Goal: Check status: Check status

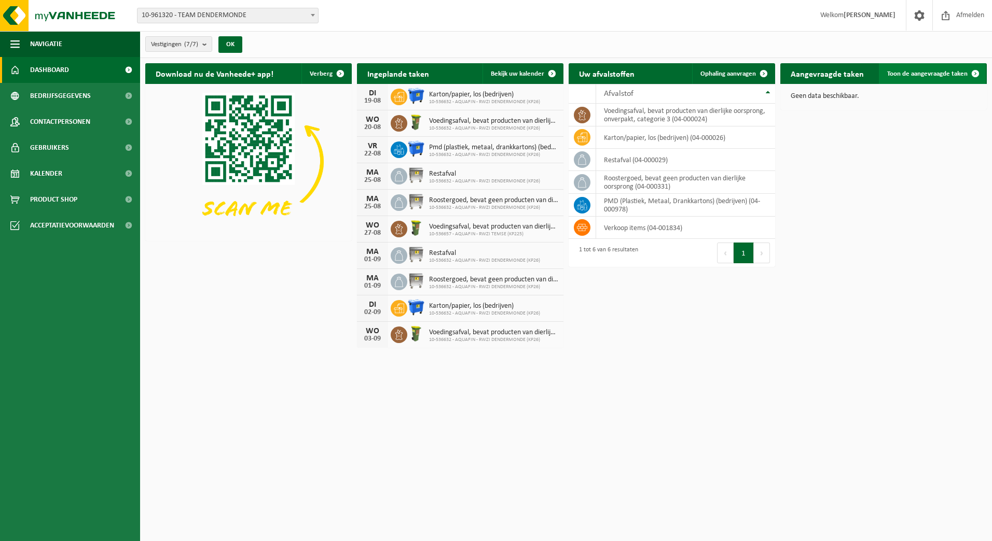
click at [973, 72] on span at bounding box center [975, 73] width 21 height 21
click at [554, 74] on span at bounding box center [551, 73] width 21 height 21
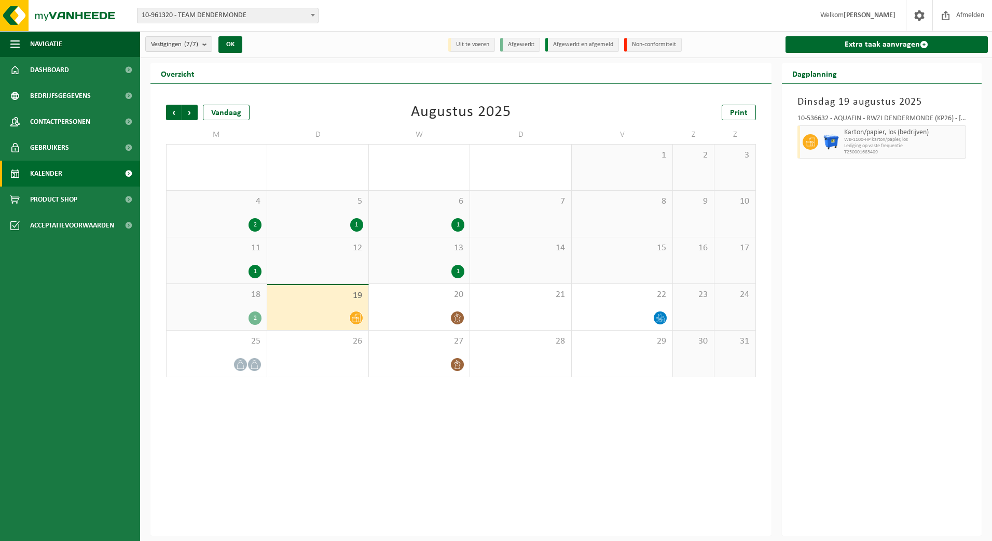
click at [424, 266] on div "1" at bounding box center [419, 271] width 90 height 13
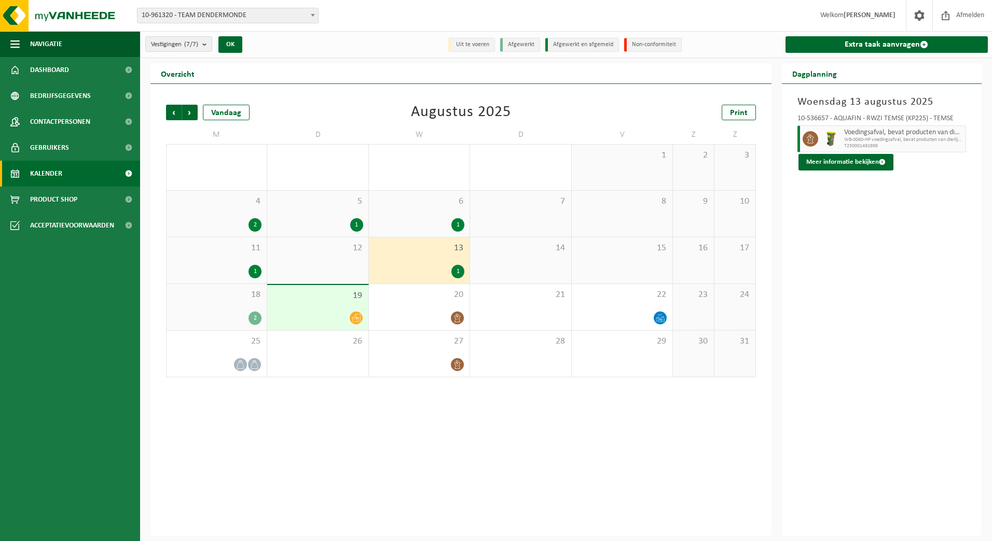
click at [405, 215] on div "6 1" at bounding box center [419, 214] width 101 height 46
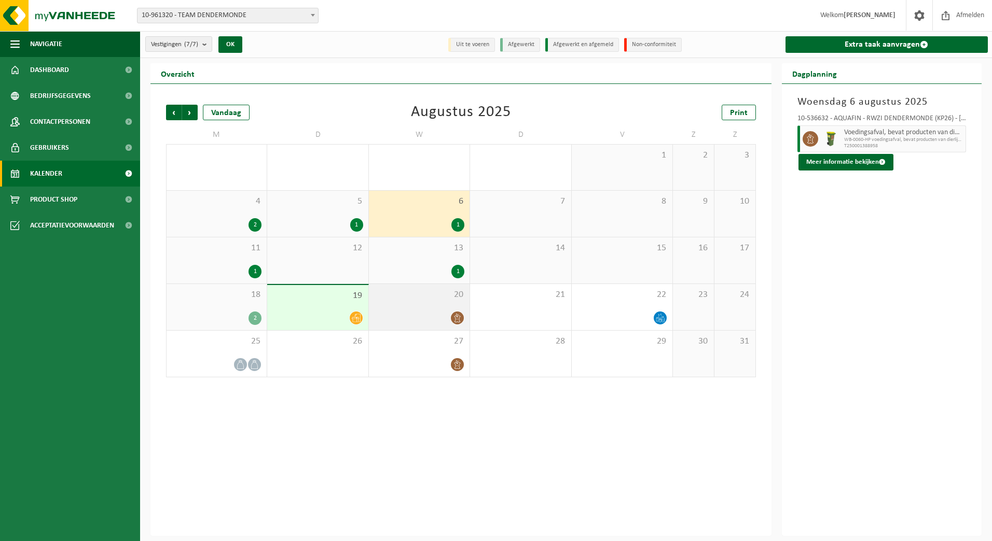
click at [430, 312] on div at bounding box center [419, 318] width 90 height 14
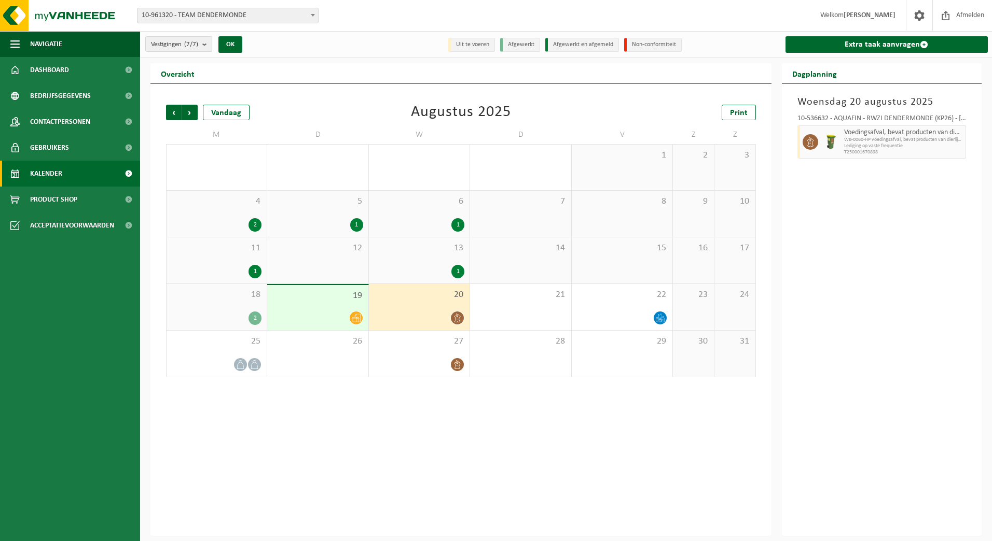
click at [425, 258] on div "13 1" at bounding box center [419, 261] width 101 height 46
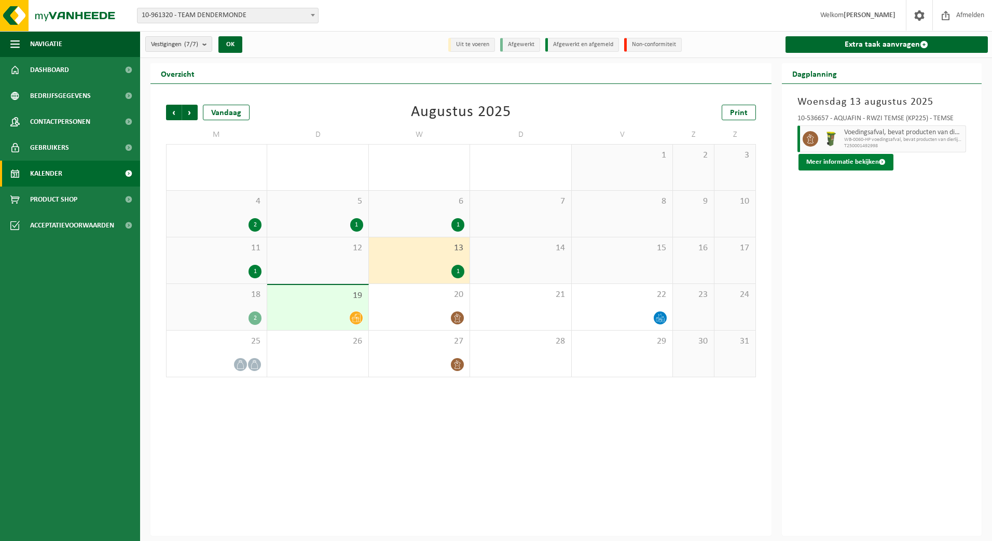
click at [879, 160] on span at bounding box center [882, 162] width 7 height 7
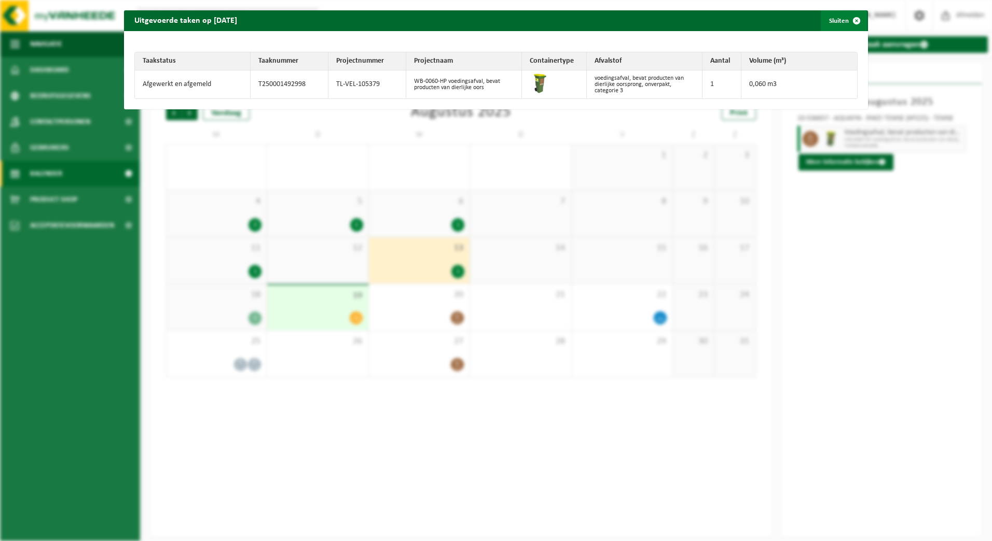
click at [852, 21] on span "button" at bounding box center [856, 20] width 21 height 21
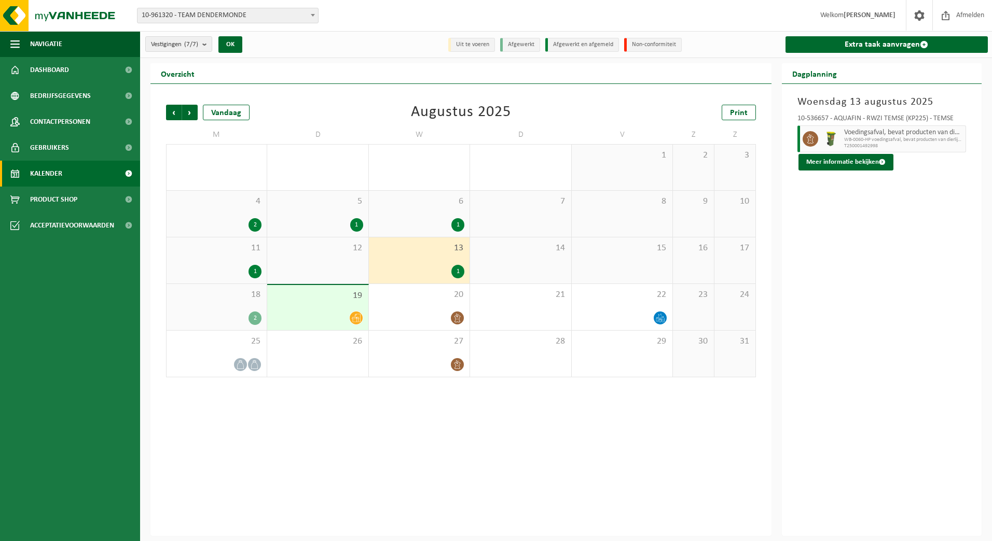
click at [451, 220] on div "1" at bounding box center [419, 224] width 90 height 13
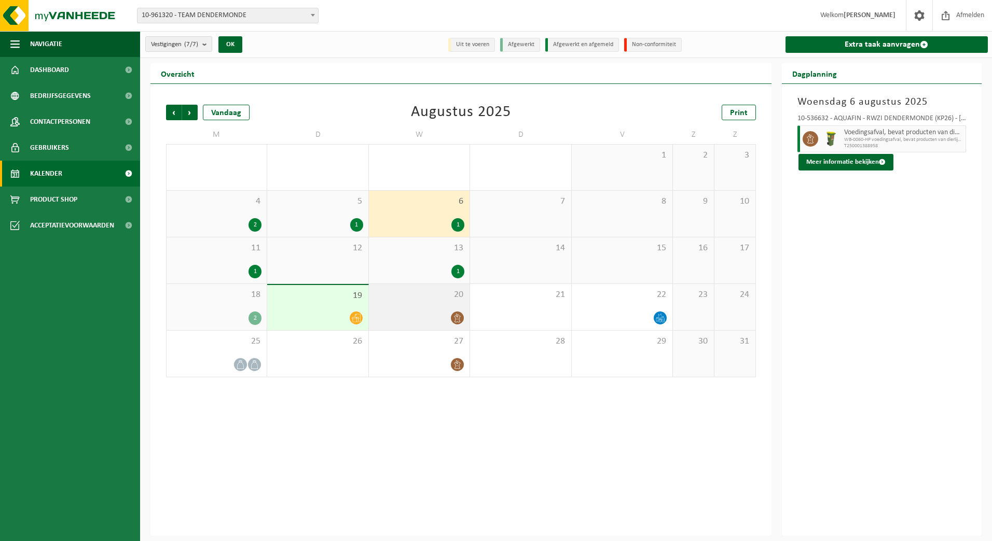
click at [440, 305] on div "20" at bounding box center [419, 307] width 101 height 46
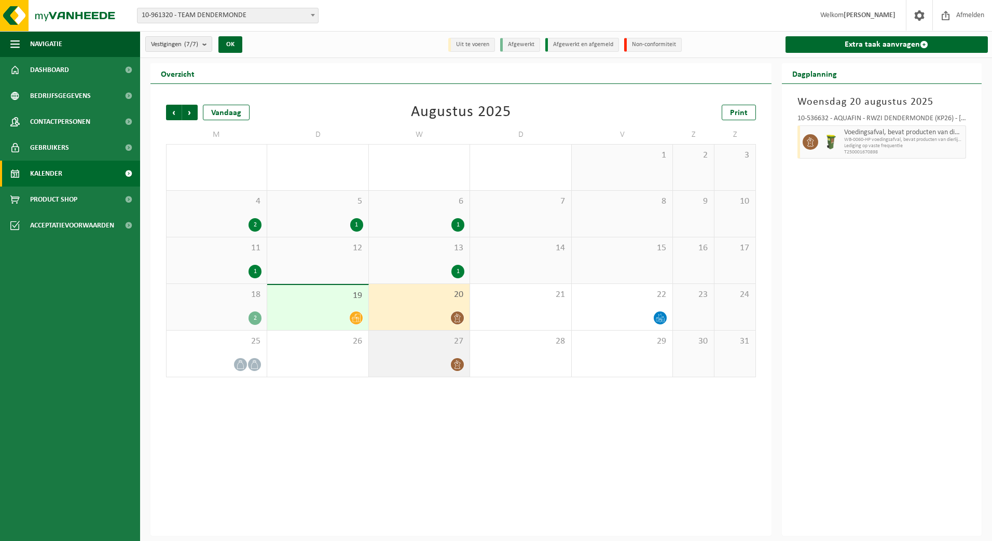
click at [442, 365] on div at bounding box center [419, 365] width 90 height 14
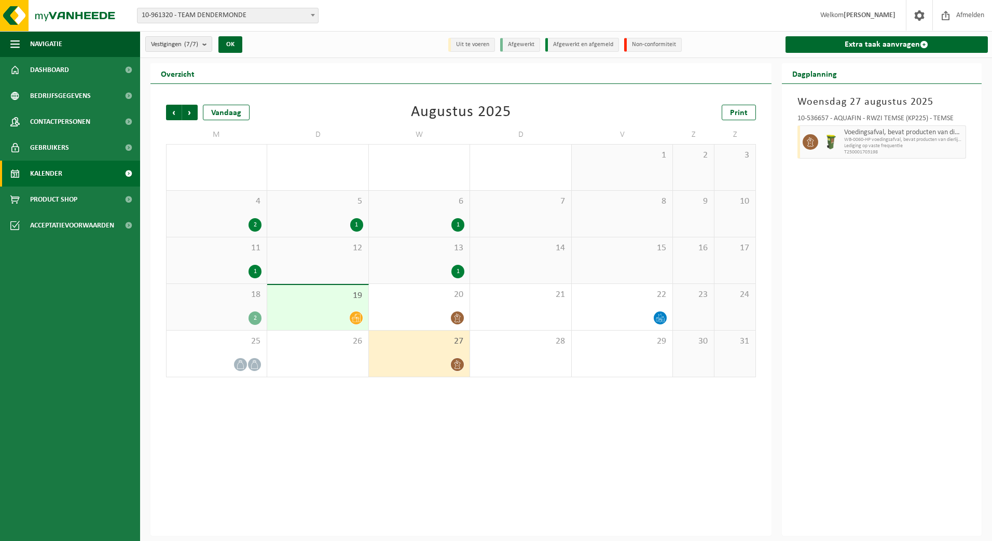
click at [222, 269] on div "1" at bounding box center [217, 271] width 90 height 13
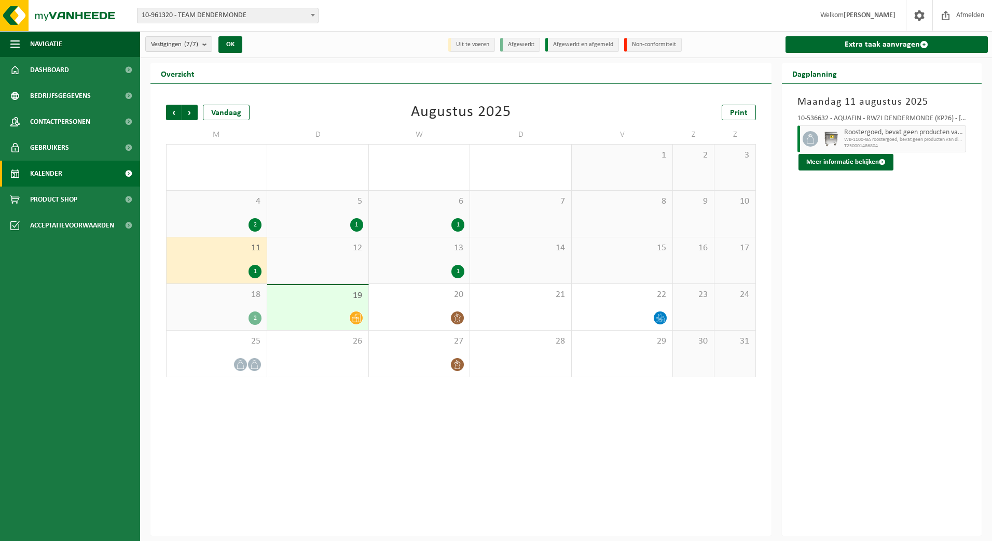
click at [435, 273] on div "1" at bounding box center [419, 271] width 90 height 13
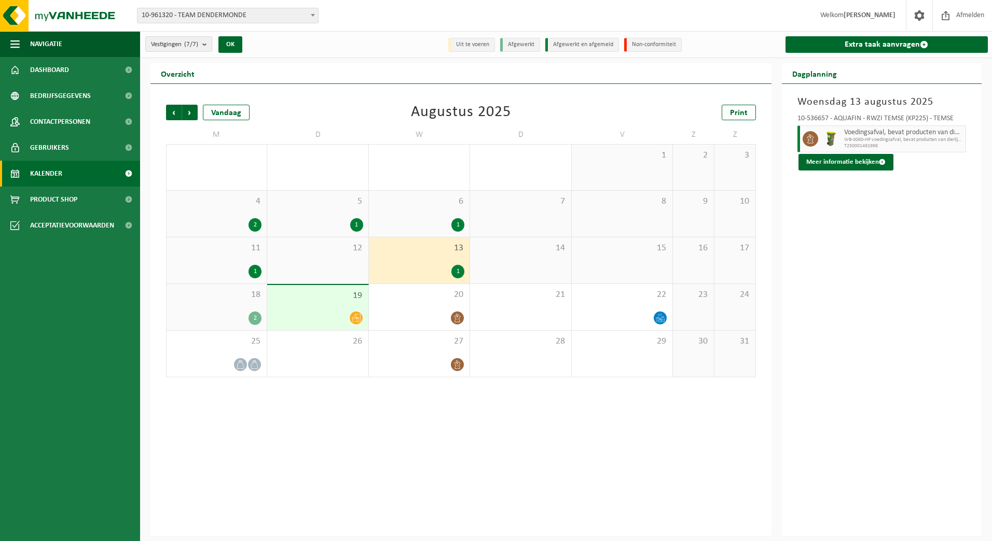
click at [342, 219] on div "1" at bounding box center [317, 224] width 90 height 13
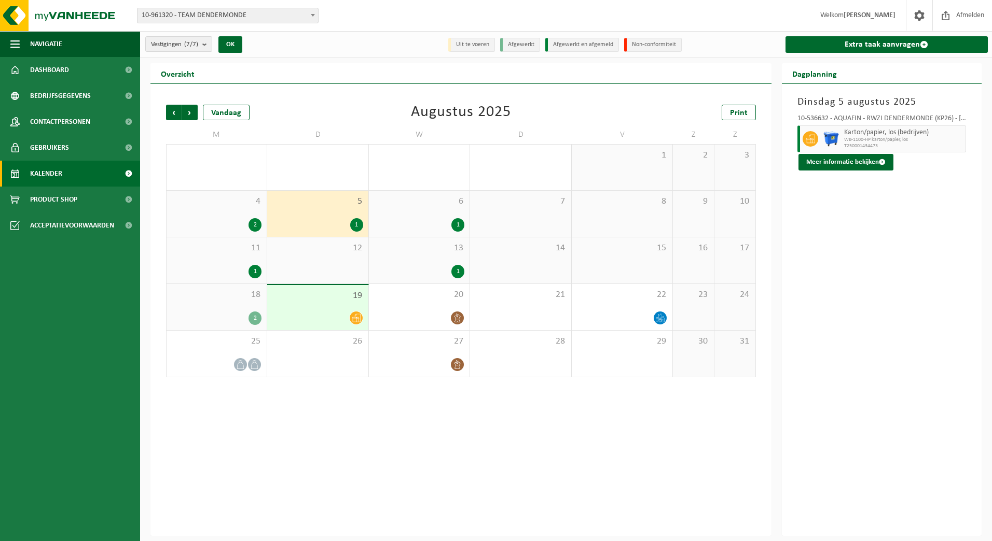
click at [425, 212] on div "6 1" at bounding box center [419, 214] width 101 height 46
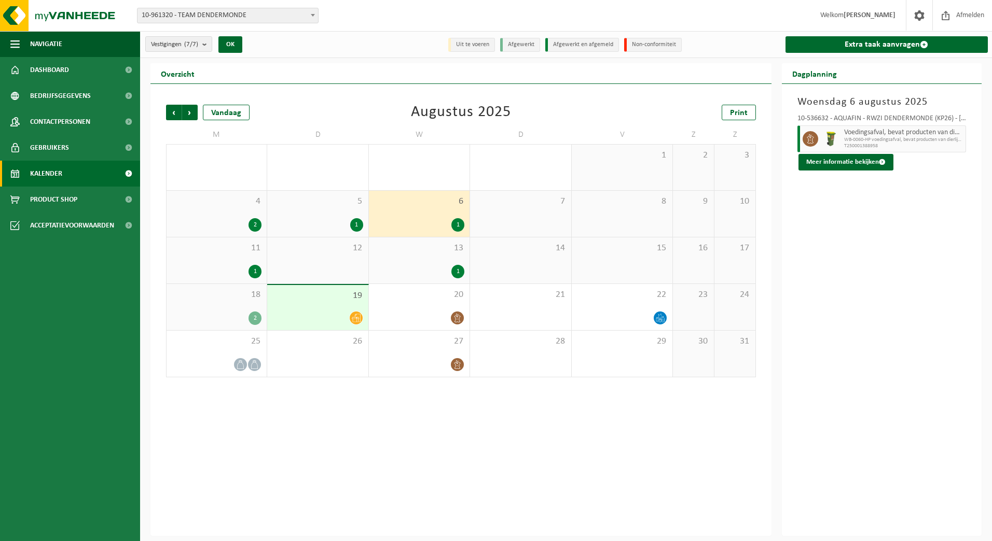
click at [333, 269] on div "12" at bounding box center [317, 261] width 101 height 46
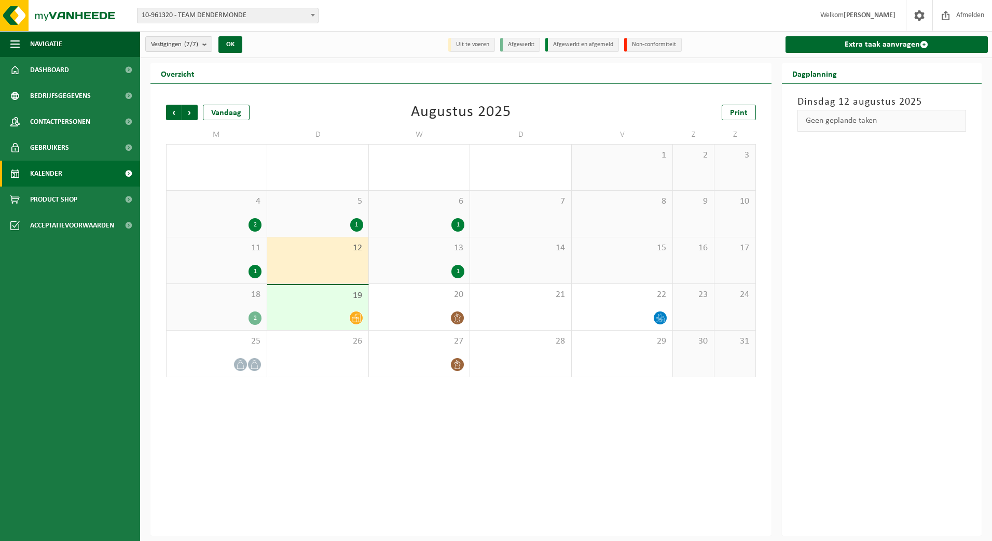
click at [425, 262] on div "13 1" at bounding box center [419, 261] width 101 height 46
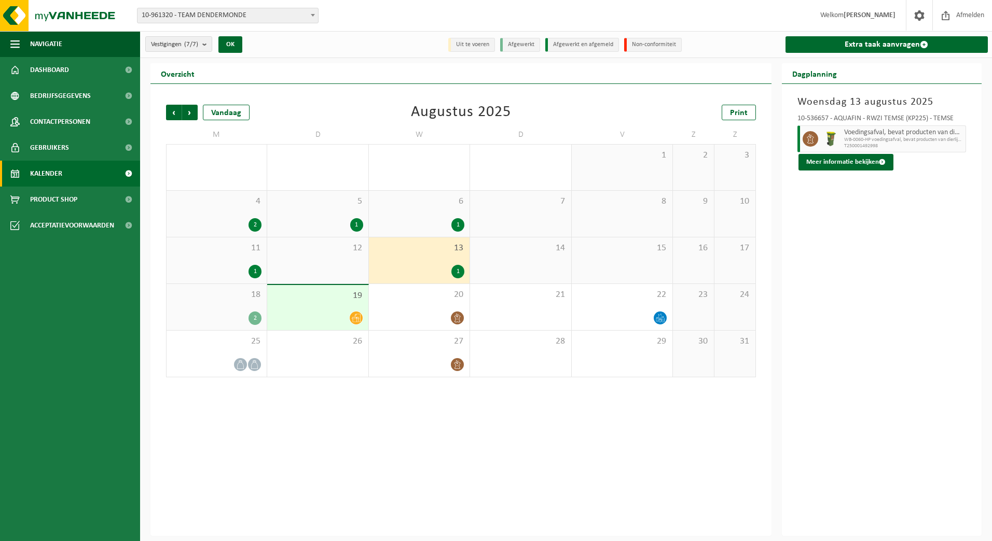
click at [315, 15] on span at bounding box center [313, 14] width 10 height 13
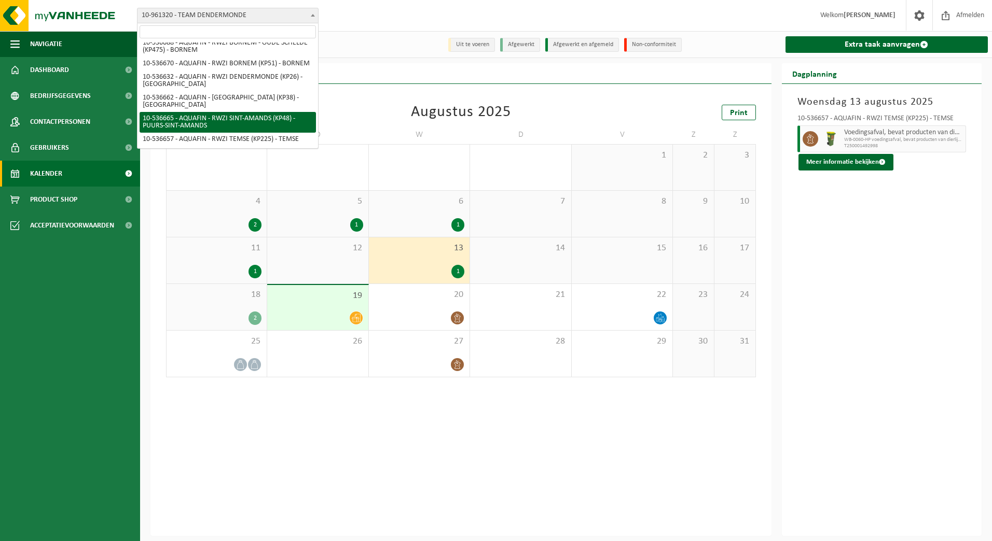
scroll to position [27, 0]
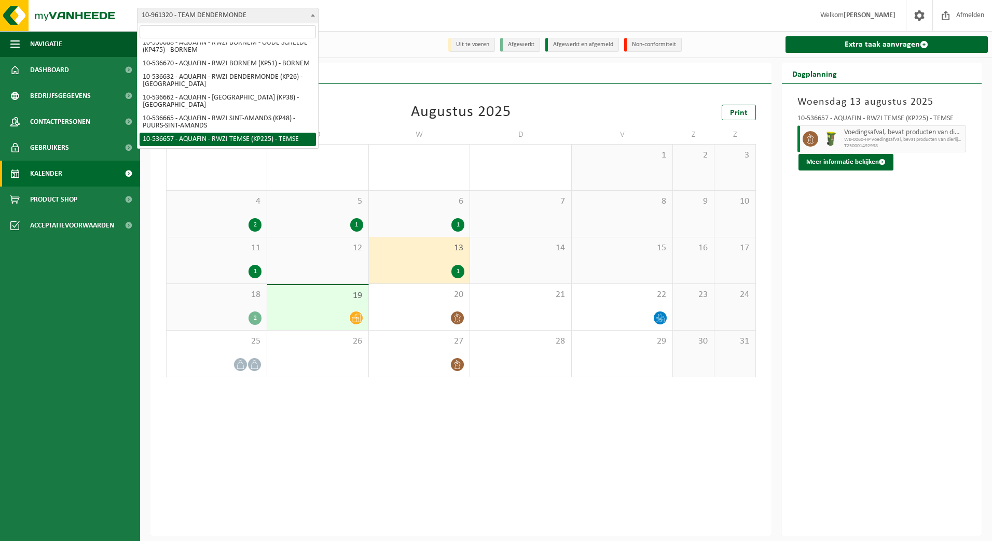
select select "3150"
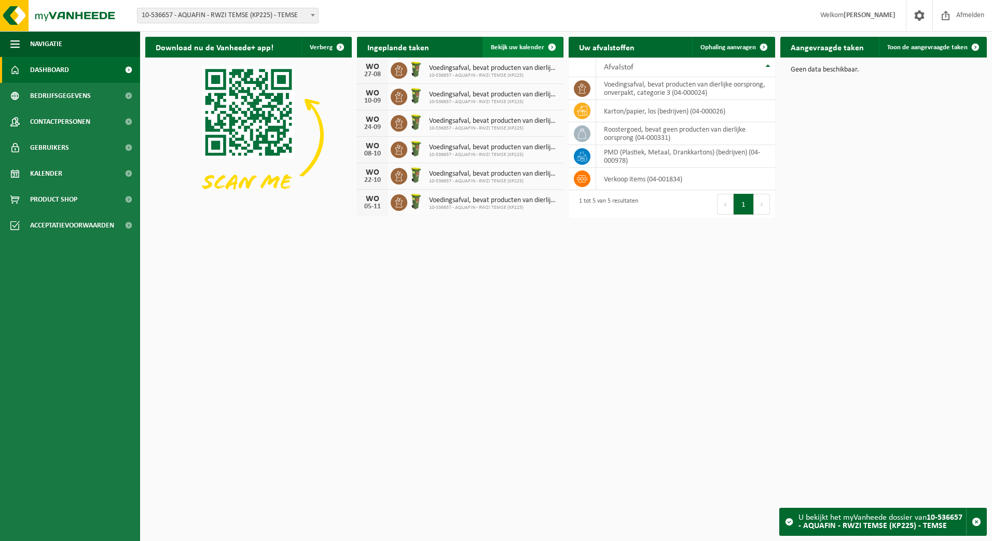
click at [552, 48] on span at bounding box center [551, 47] width 21 height 21
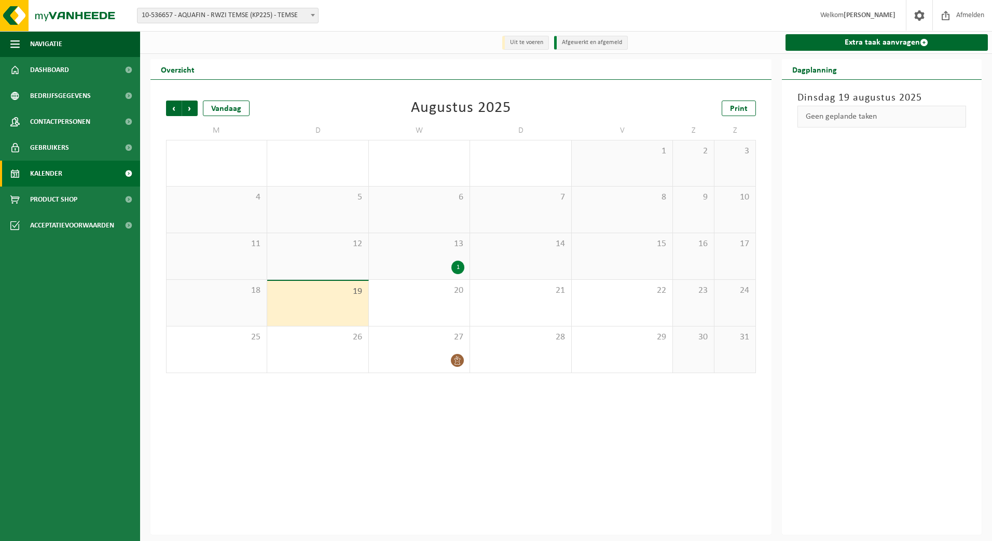
click at [432, 266] on div "1" at bounding box center [419, 267] width 90 height 13
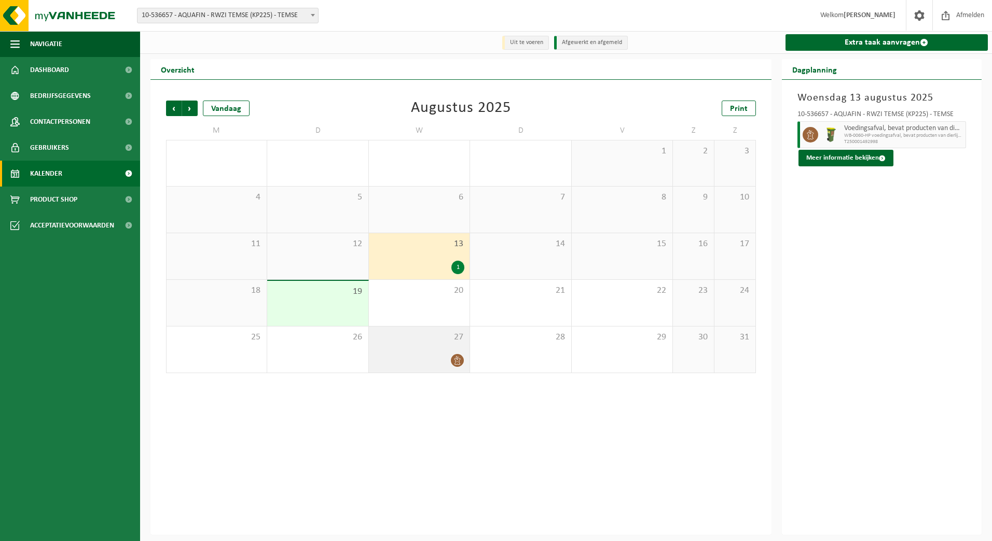
click at [451, 358] on div at bounding box center [457, 361] width 14 height 14
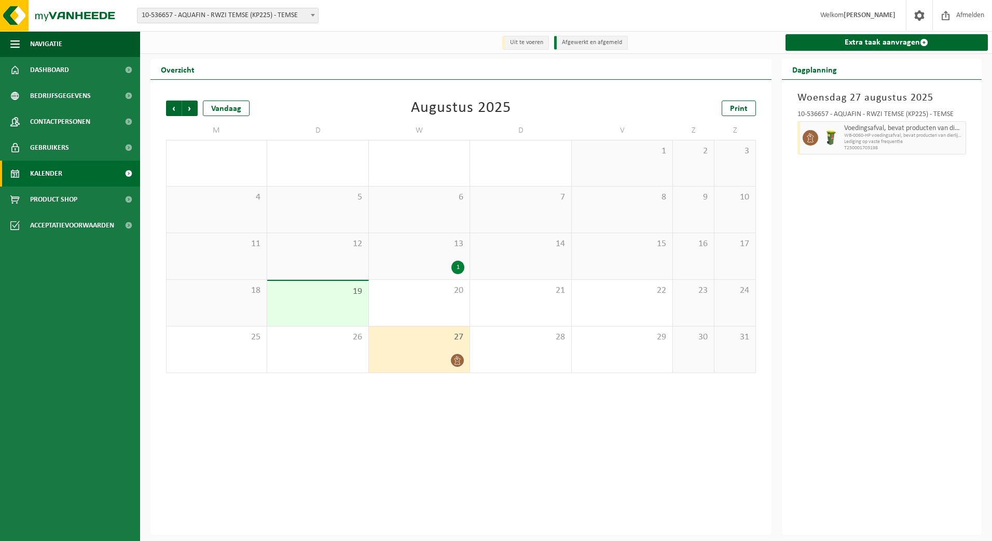
click at [423, 256] on div "13 1" at bounding box center [419, 256] width 101 height 46
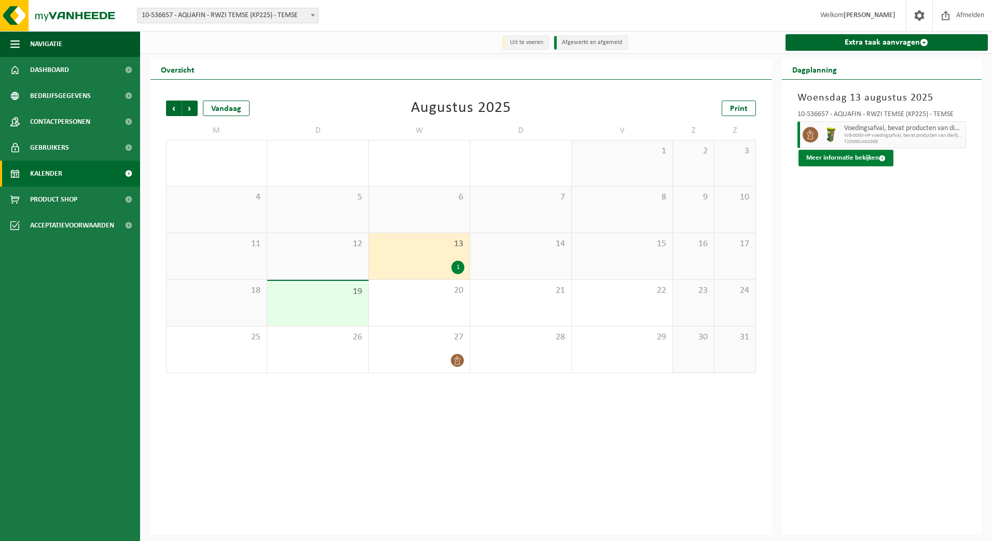
click at [879, 156] on span at bounding box center [882, 158] width 7 height 7
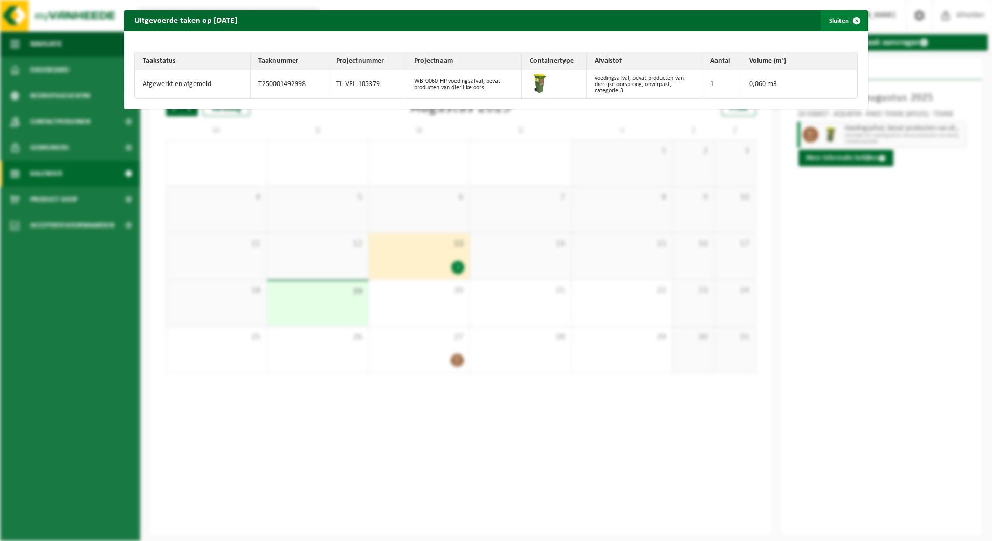
click at [853, 18] on span "button" at bounding box center [856, 20] width 21 height 21
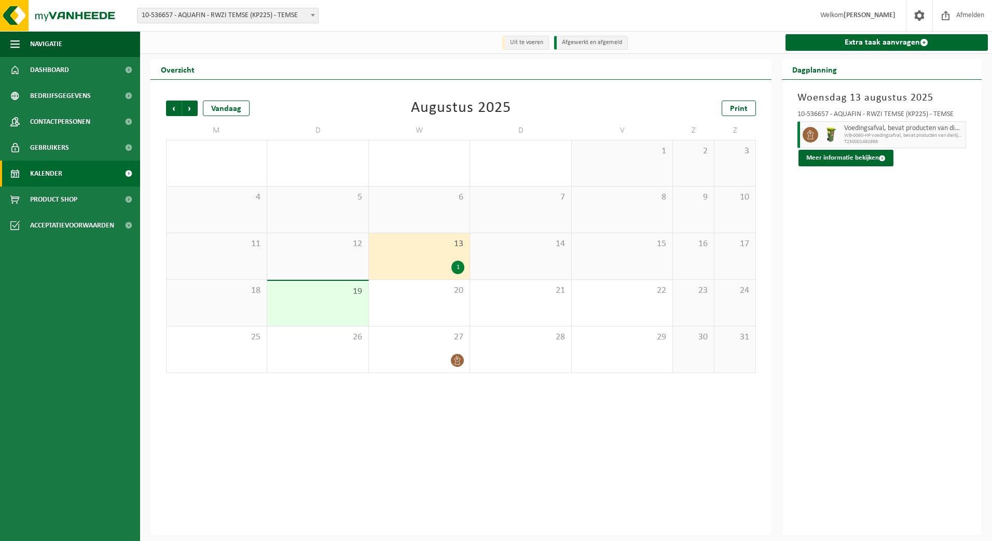
click at [420, 262] on div "1" at bounding box center [419, 267] width 90 height 13
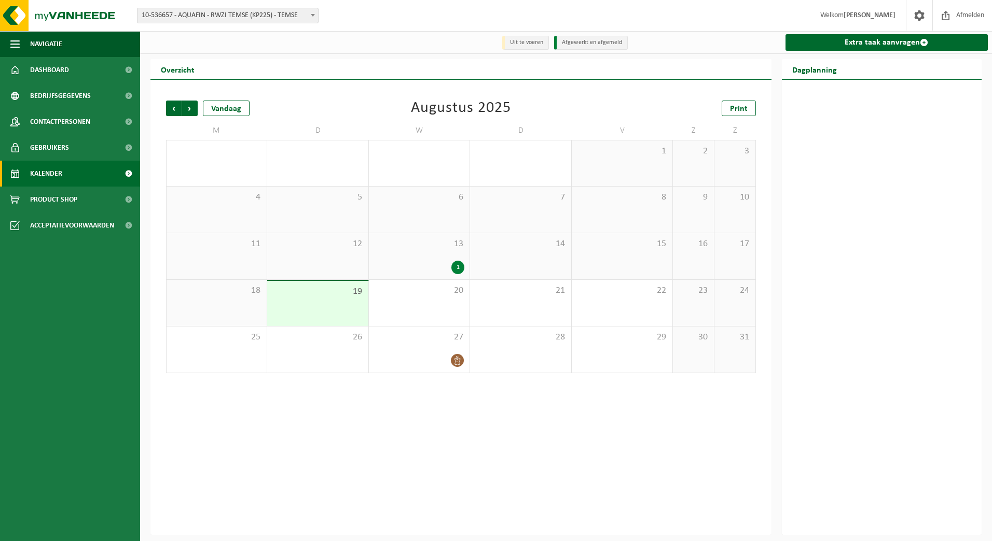
click at [420, 262] on div "1" at bounding box center [419, 267] width 90 height 13
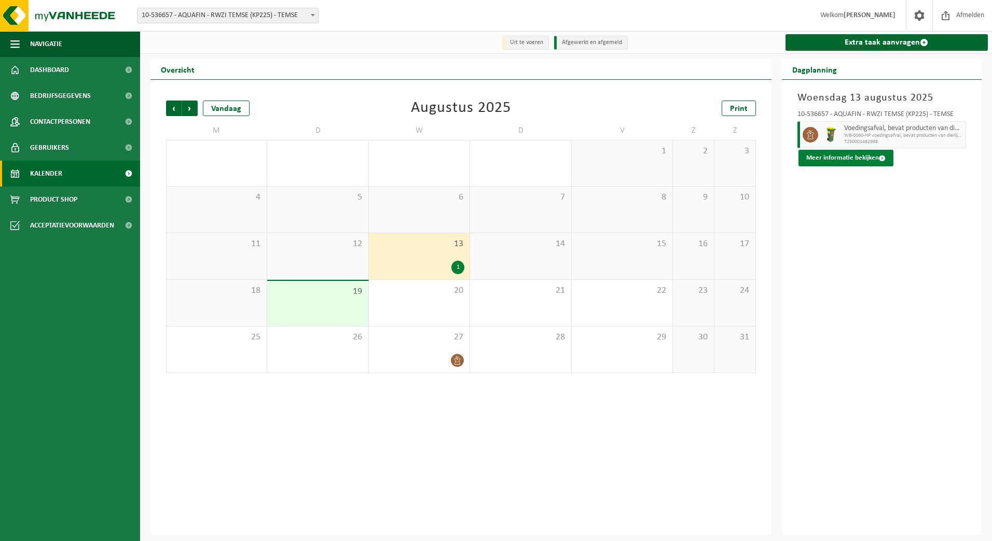
click at [879, 158] on span at bounding box center [882, 158] width 7 height 7
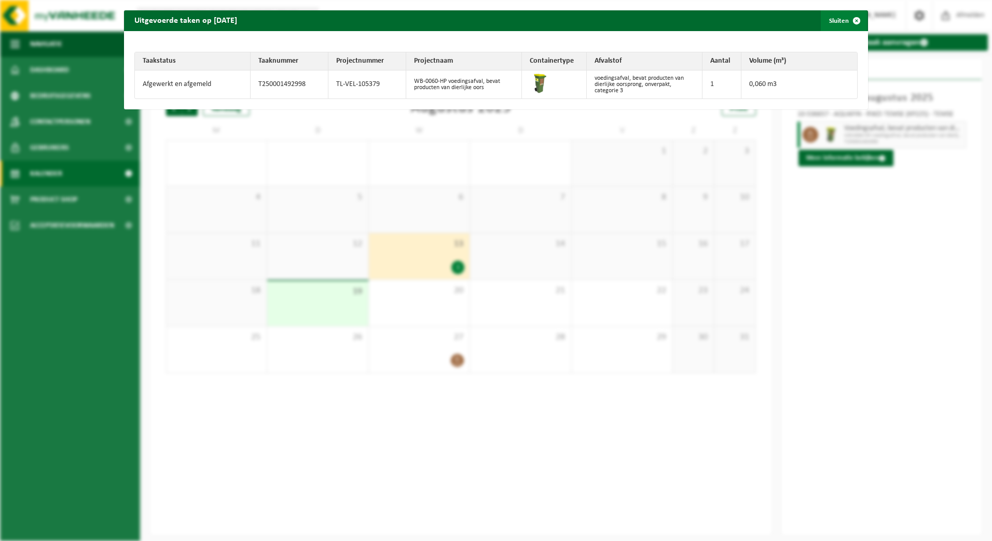
click at [851, 18] on span "button" at bounding box center [856, 20] width 21 height 21
